Goal: Task Accomplishment & Management: Use online tool/utility

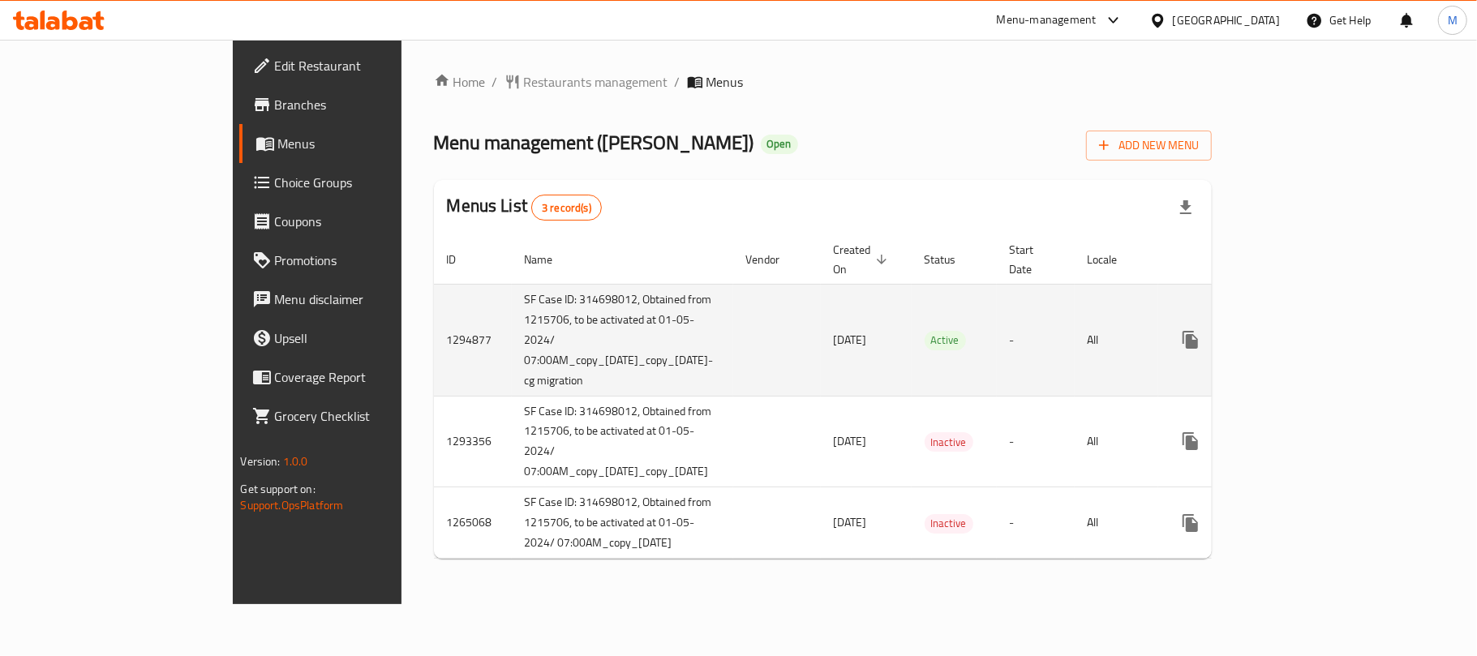
click at [1318, 330] on icon "enhanced table" at bounding box center [1307, 339] width 19 height 19
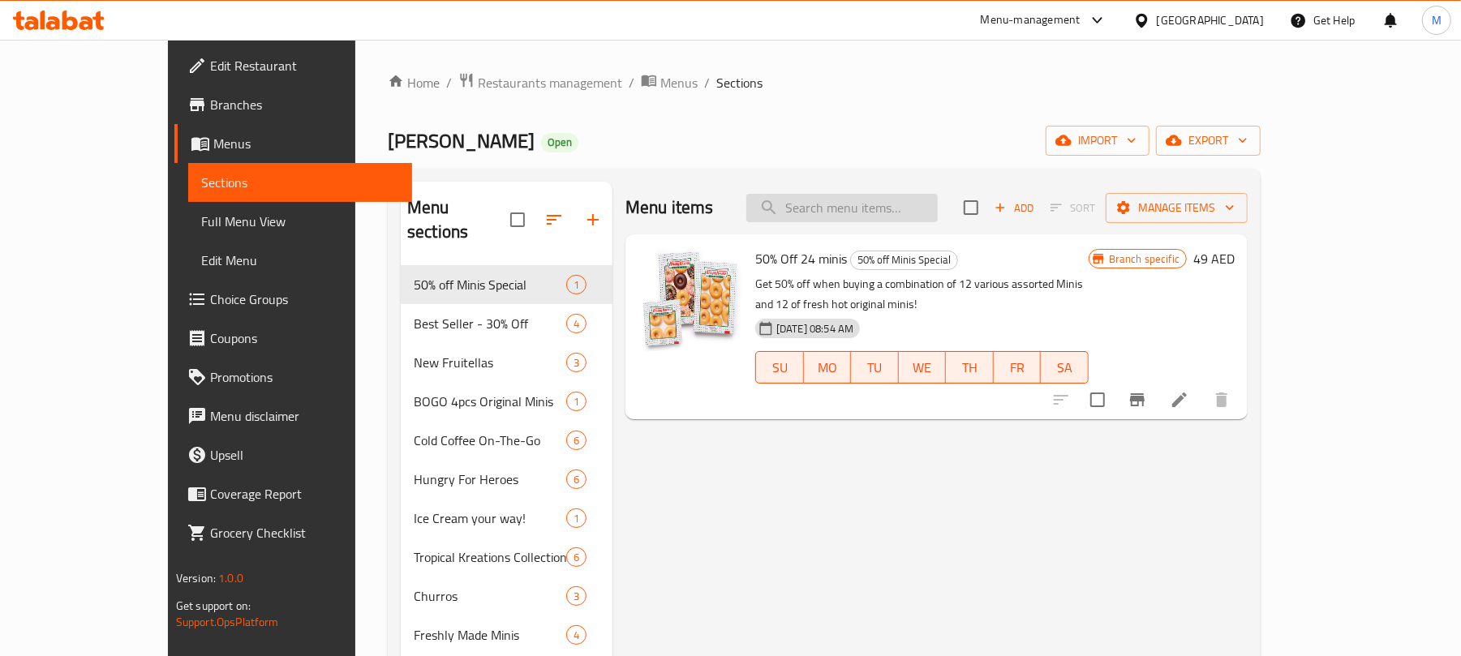
click at [890, 219] on input "search" at bounding box center [841, 208] width 191 height 28
paste input "Cold Brew Nitro & OG"
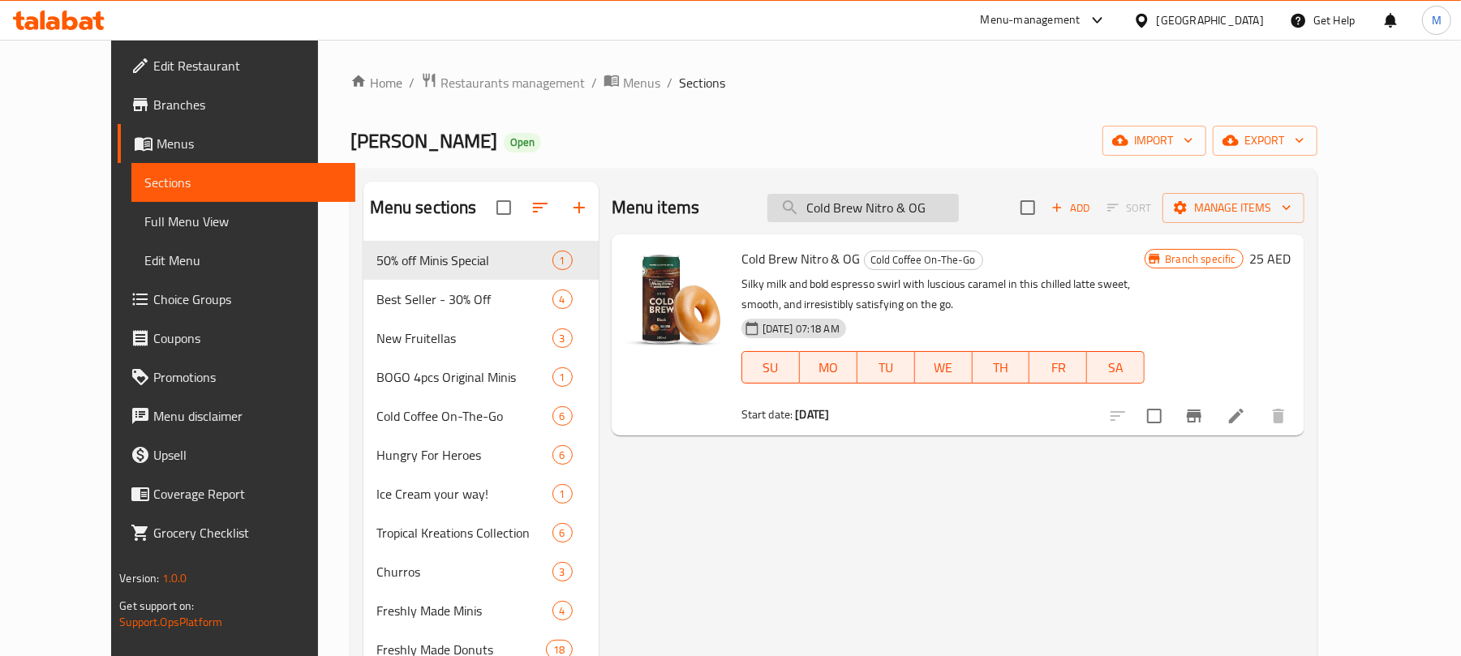
click at [916, 199] on input "Cold Brew Nitro & OG" at bounding box center [863, 208] width 191 height 28
paste input "Latte & OG"
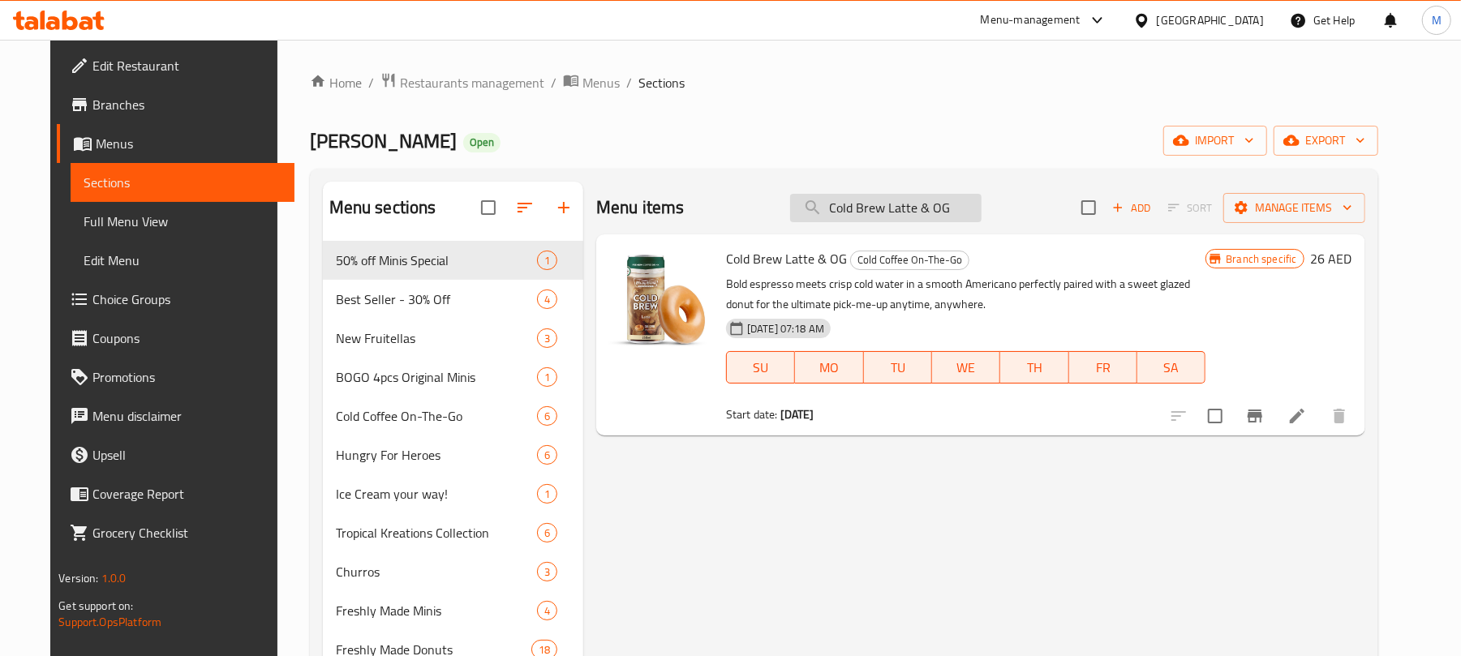
click at [928, 201] on input "Cold Brew Latte & OG" at bounding box center [885, 208] width 191 height 28
paste input "Fruitellas Range of 3"
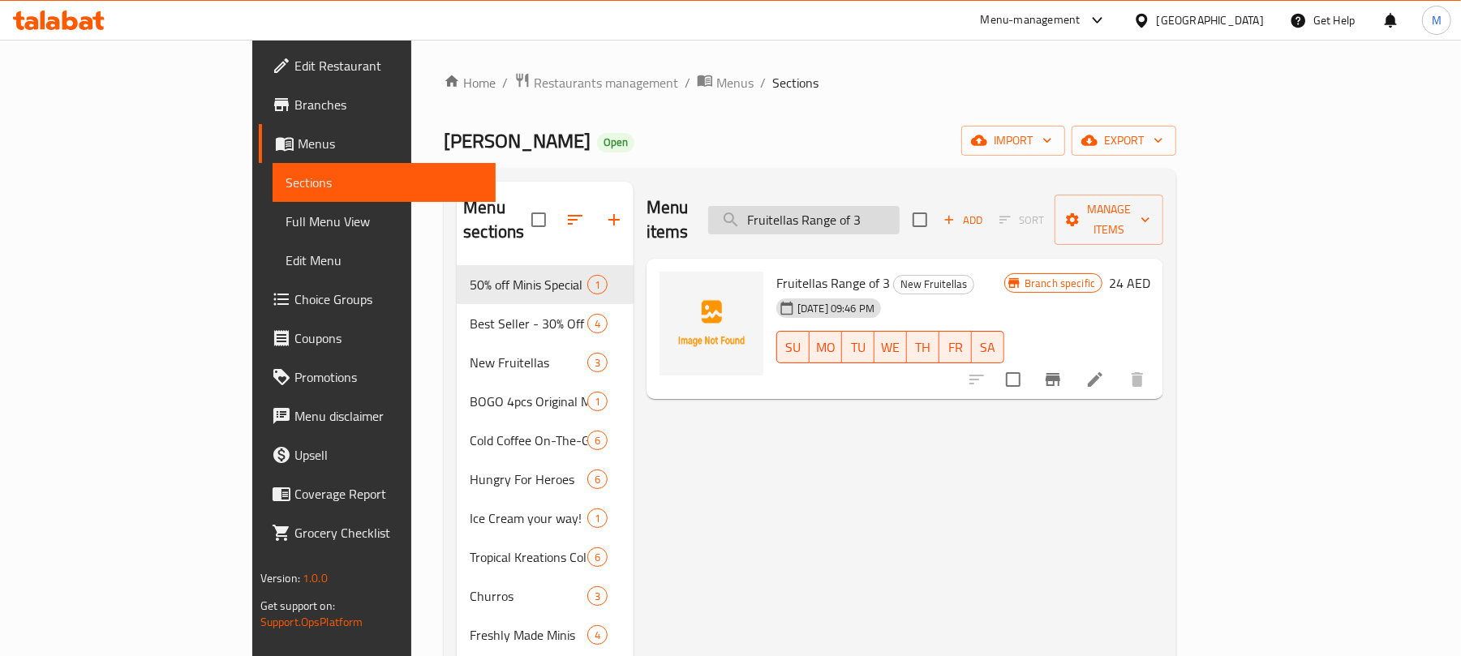
click at [900, 206] on input "Fruitellas Range of 3" at bounding box center [803, 220] width 191 height 28
paste input "6"
click at [900, 214] on input "Fruitellas Range of 6" at bounding box center [803, 220] width 191 height 28
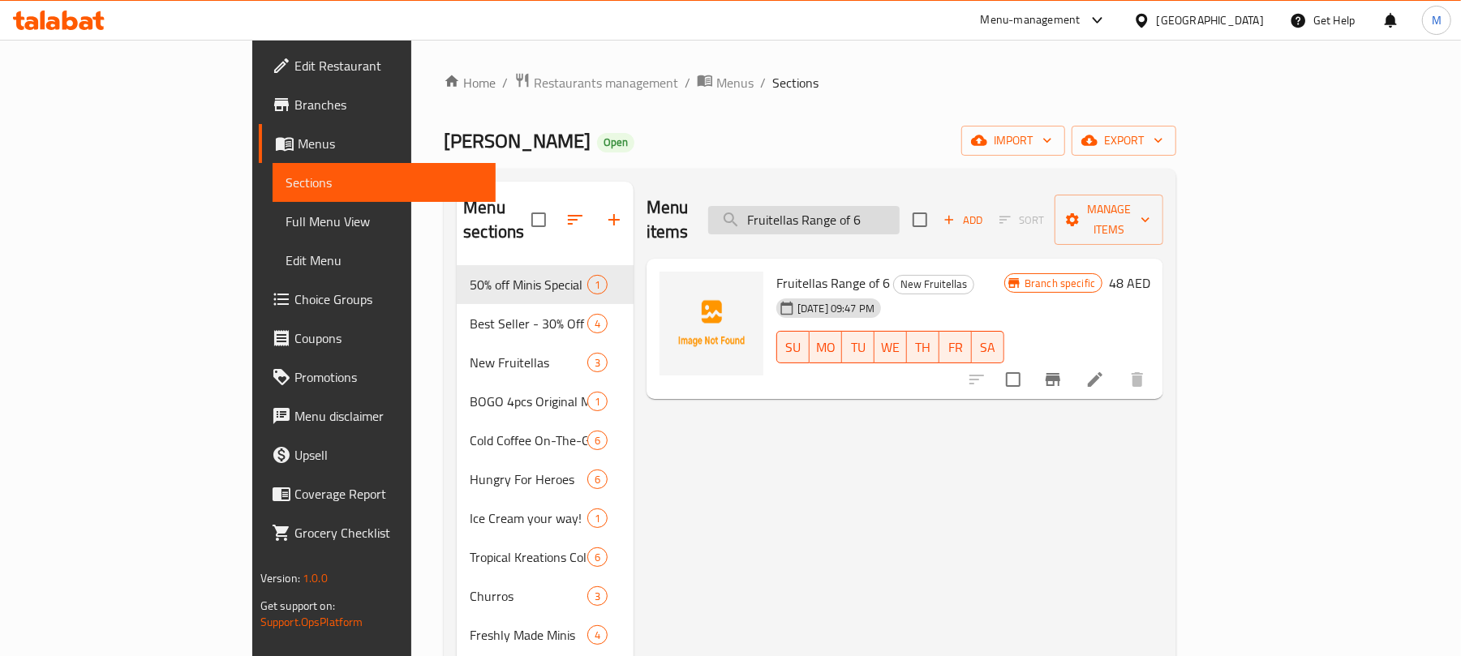
click at [900, 214] on input "Fruitellas Range of 6" at bounding box center [803, 220] width 191 height 28
paste input "12"
click at [899, 221] on input "Fruitellas Range of 12" at bounding box center [803, 220] width 191 height 28
click at [900, 221] on input "Fruitellas Range of 12" at bounding box center [803, 220] width 191 height 28
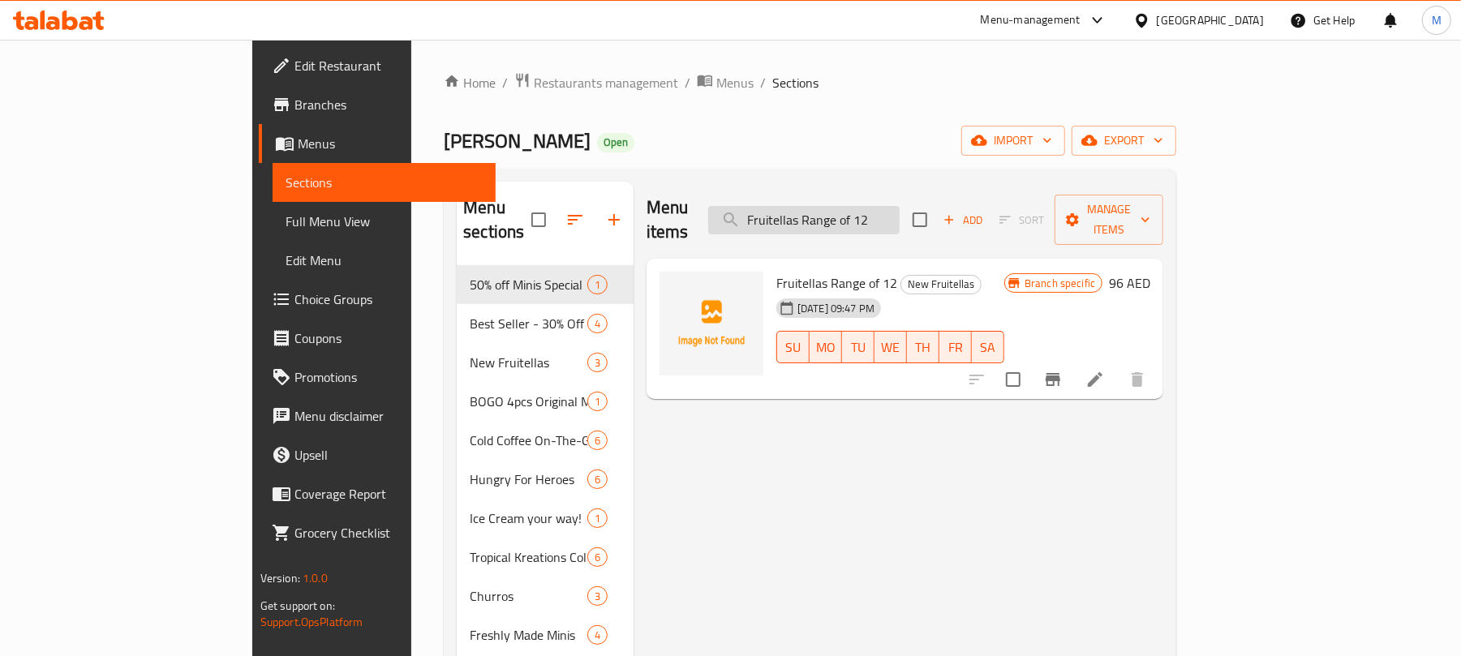
click at [900, 221] on input "Fruitellas Range of 12" at bounding box center [803, 220] width 191 height 28
paste input "Double Dozen - Assorted"
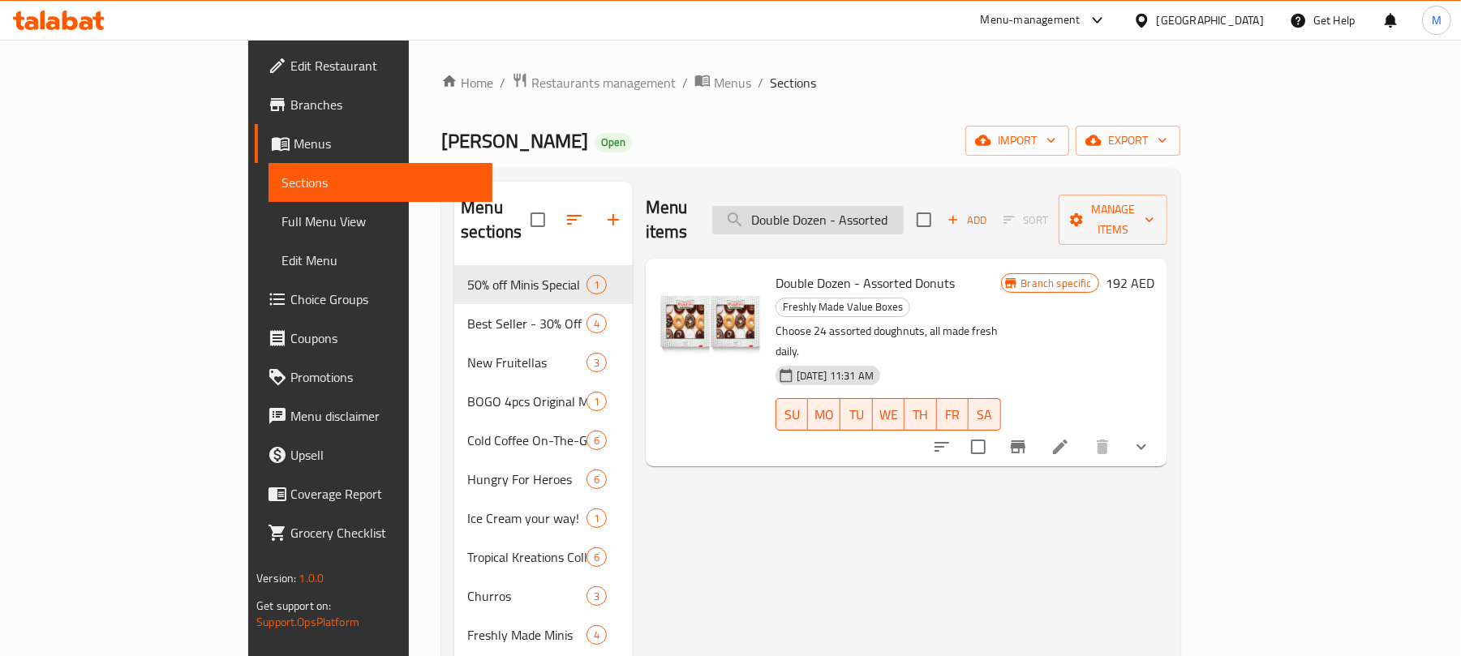
click at [904, 208] on input "Double Dozen - Assorted" at bounding box center [807, 220] width 191 height 28
paste input "Mix"
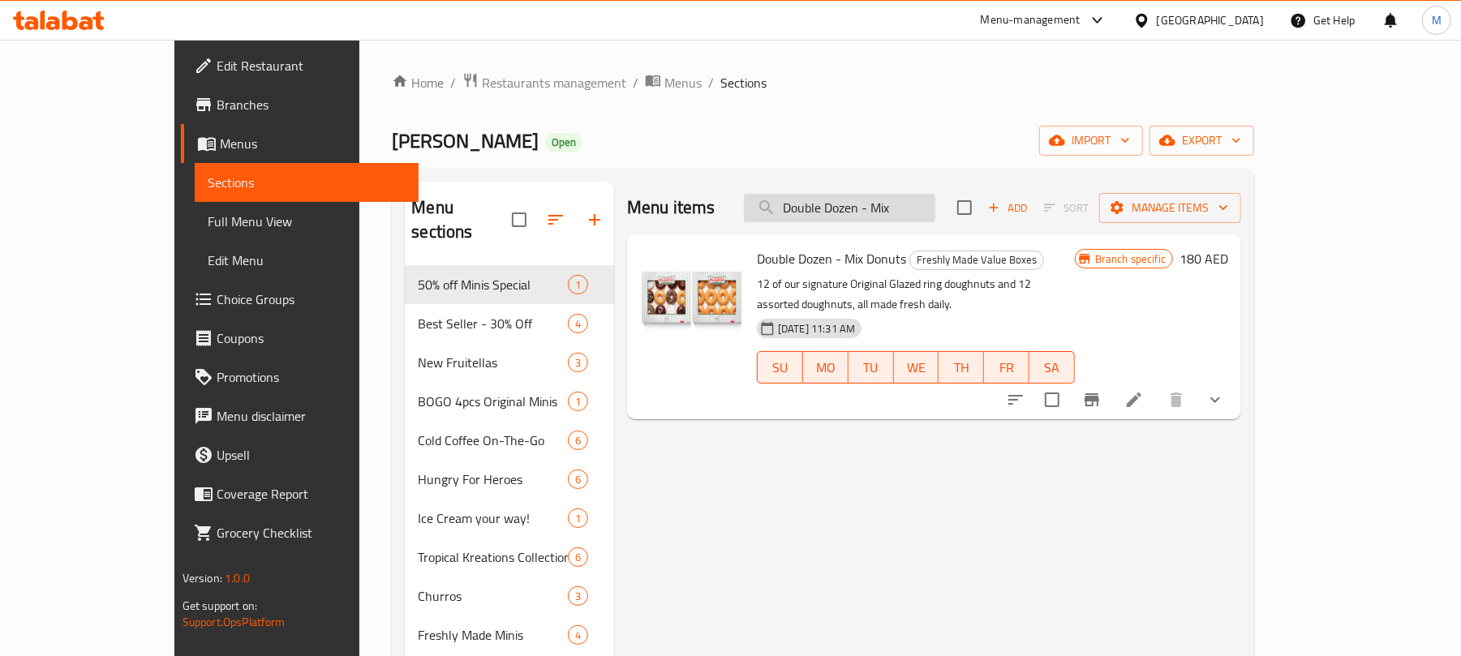
click at [876, 211] on input "Double Dozen - Mix" at bounding box center [839, 208] width 191 height 28
paste input "Original Glazed"
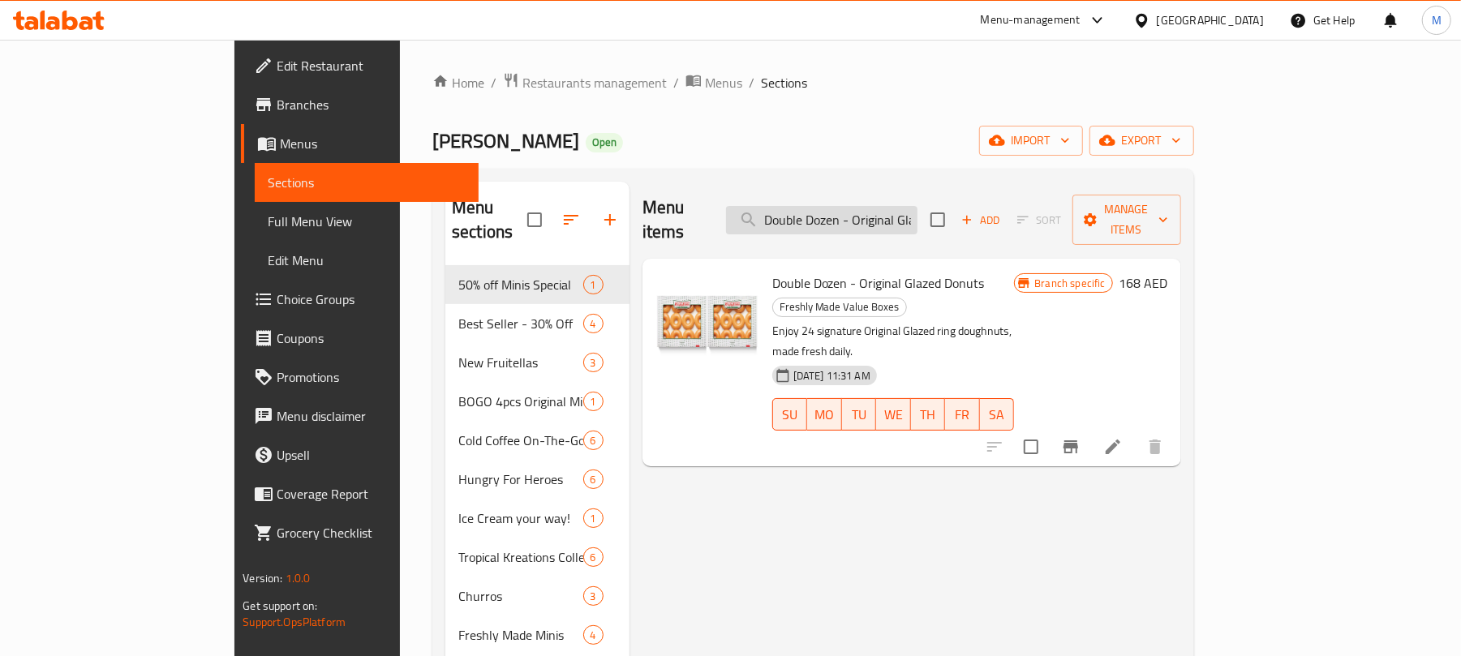
click at [876, 206] on input "Double Dozen - Original Glazed" at bounding box center [821, 220] width 191 height 28
paste input "zen - Assorted"
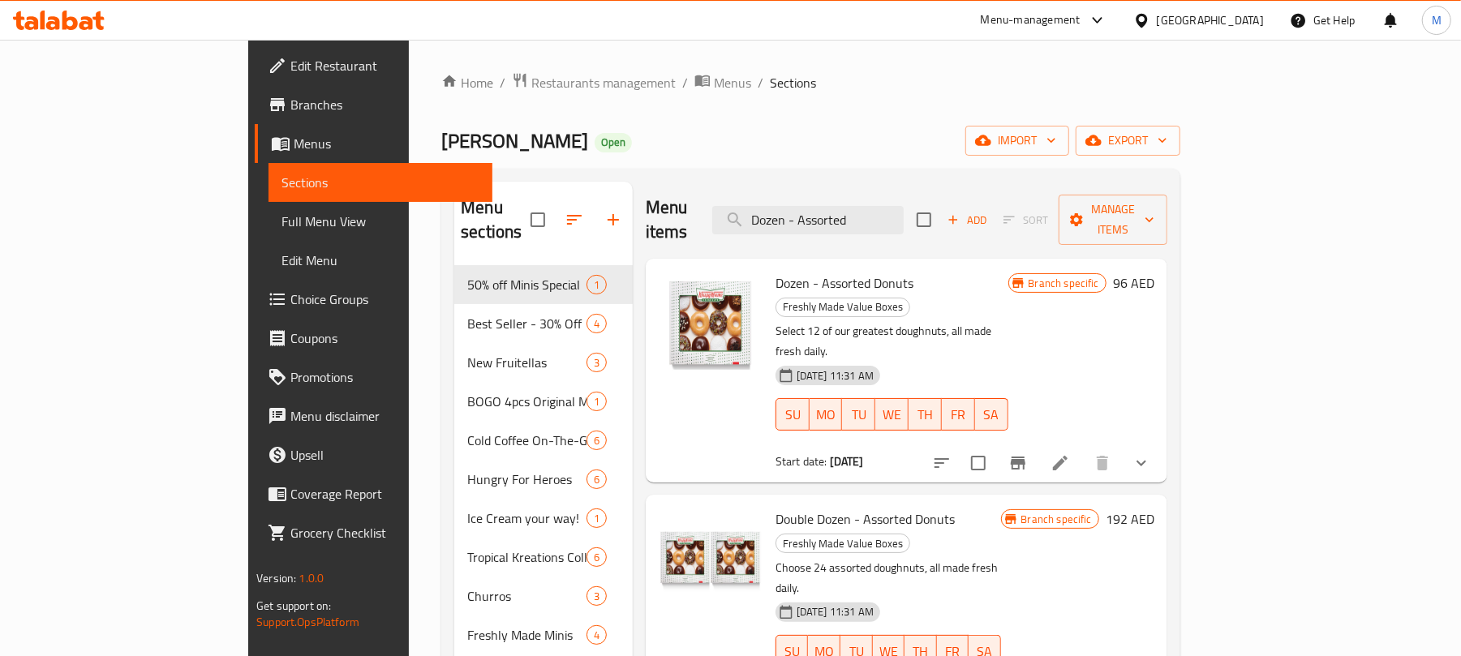
drag, startPoint x: 838, startPoint y: 398, endPoint x: 767, endPoint y: 398, distance: 71.4
click at [776, 454] on div "Start date: 23-12-2024" at bounding box center [892, 462] width 233 height 16
click at [858, 211] on input "Dozen - Assorted" at bounding box center [807, 220] width 191 height 28
click at [858, 209] on input "Dozen - Assorted" at bounding box center [807, 220] width 191 height 28
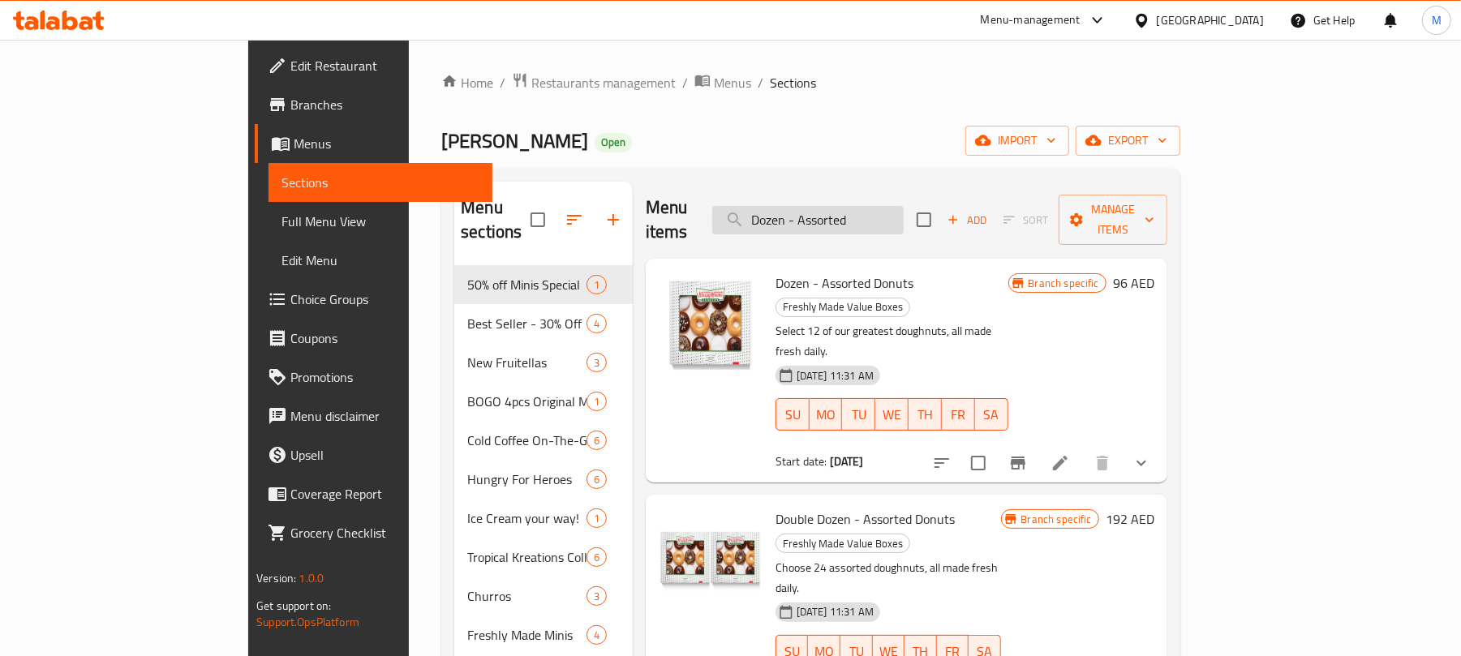
paste input "Original Glazed"
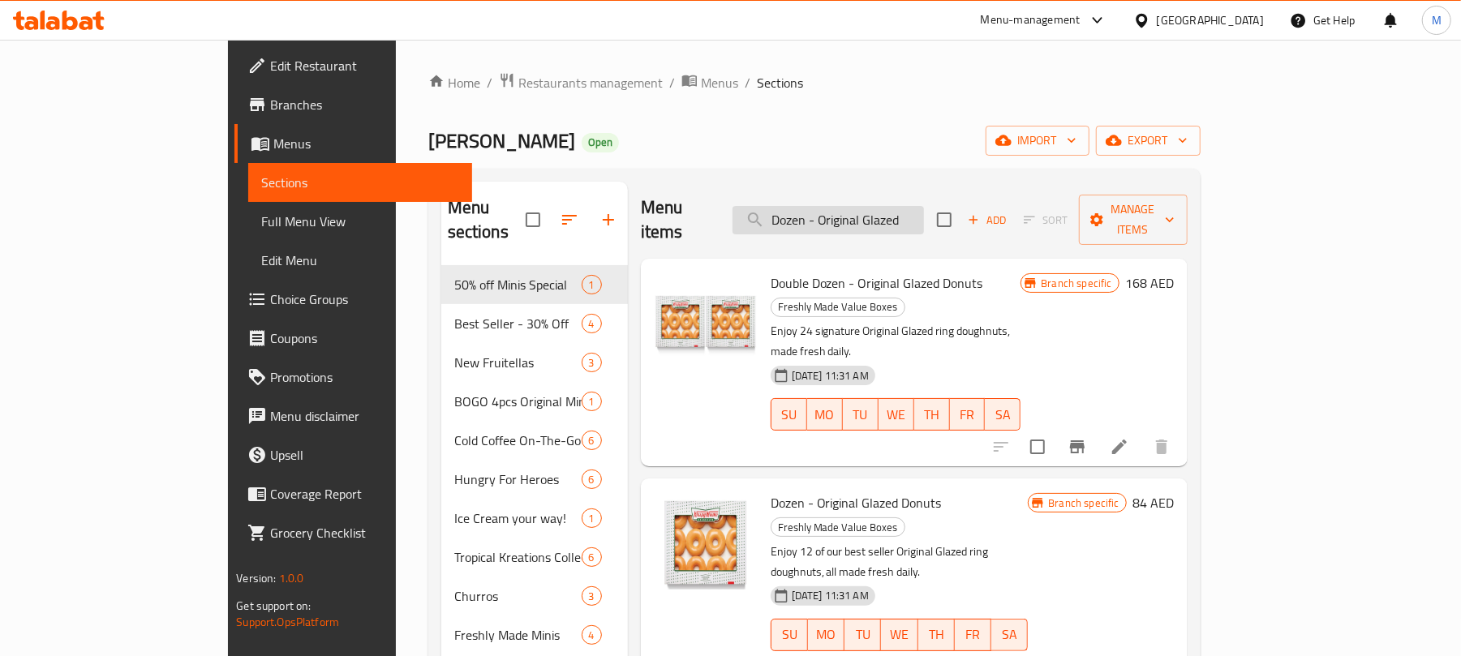
click at [871, 206] on input "Dozen - Original Glazed" at bounding box center [828, 220] width 191 height 28
paste input "Half Dozen - Assorted"
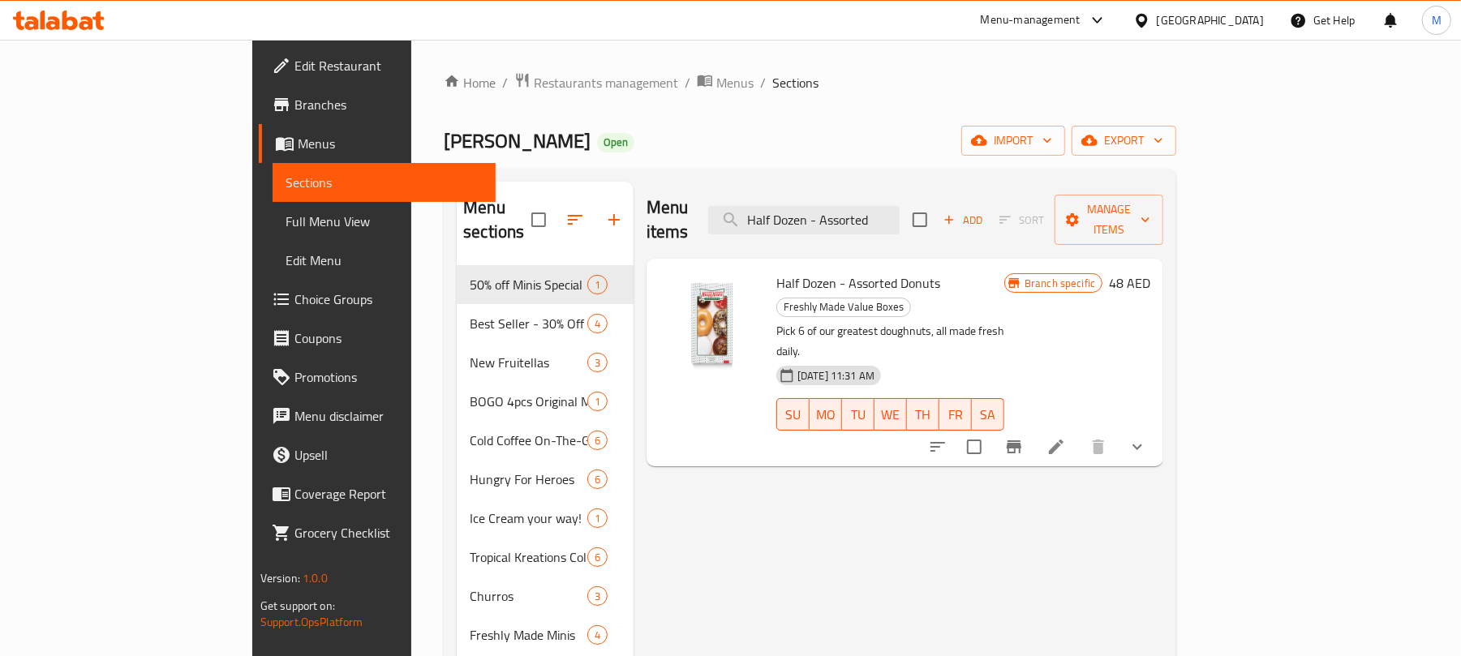
type input "Half Dozen - Assorted"
